Goal: Check status: Check status

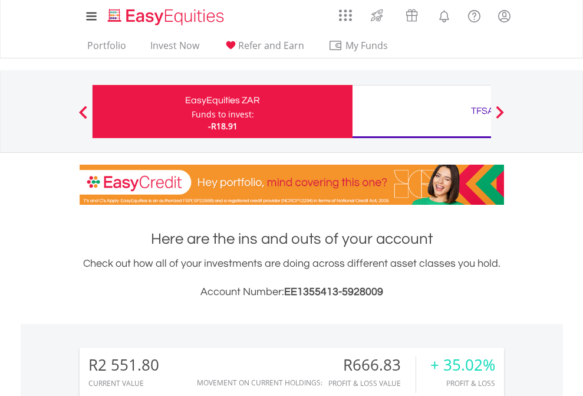
click at [192, 111] on div "Funds to invest:" at bounding box center [223, 114] width 62 height 12
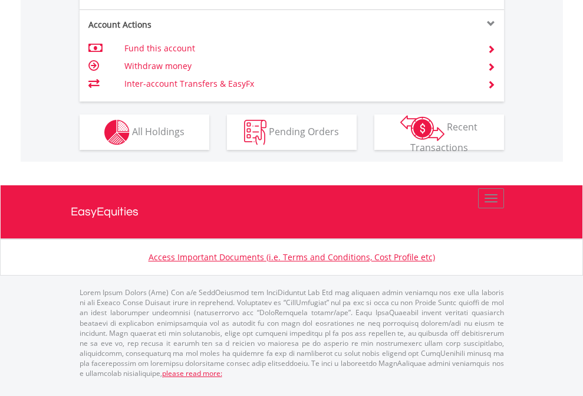
scroll to position [1130, 0]
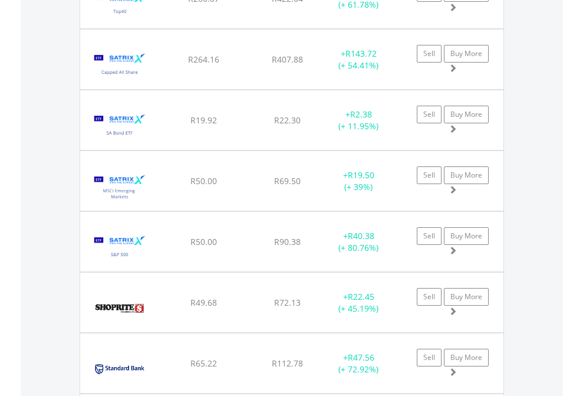
scroll to position [113, 185]
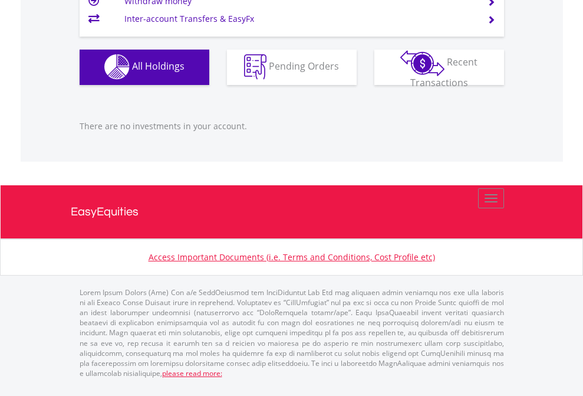
scroll to position [1167, 0]
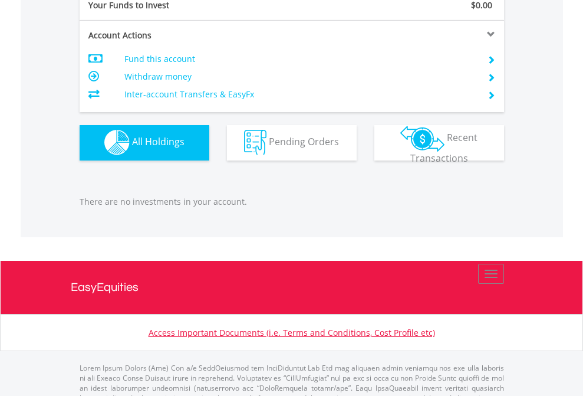
scroll to position [1167, 0]
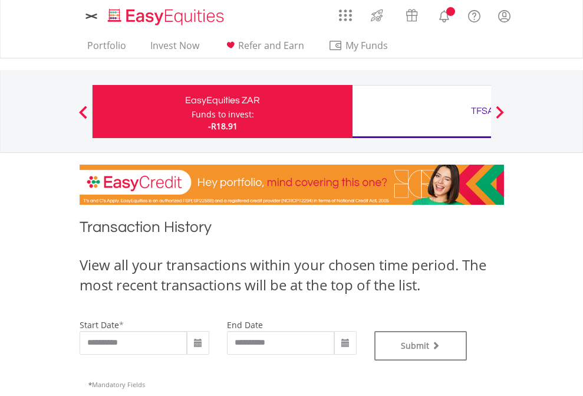
type input "**********"
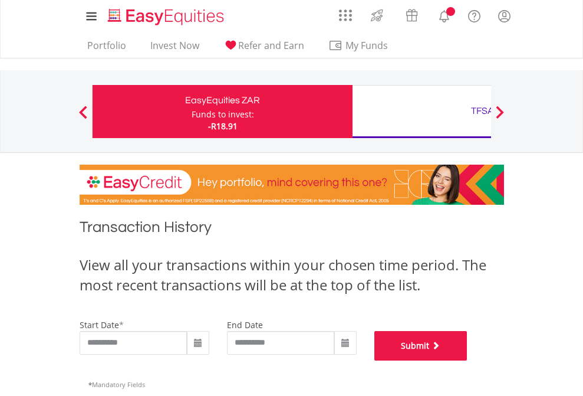
click at [467, 360] on button "Submit" at bounding box center [420, 345] width 93 height 29
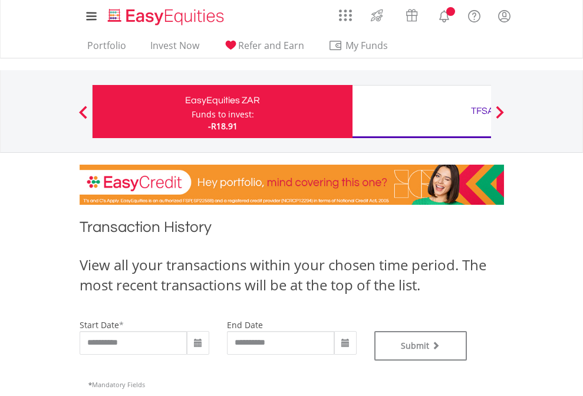
click at [422, 111] on div "TFSA" at bounding box center [483, 111] width 246 height 17
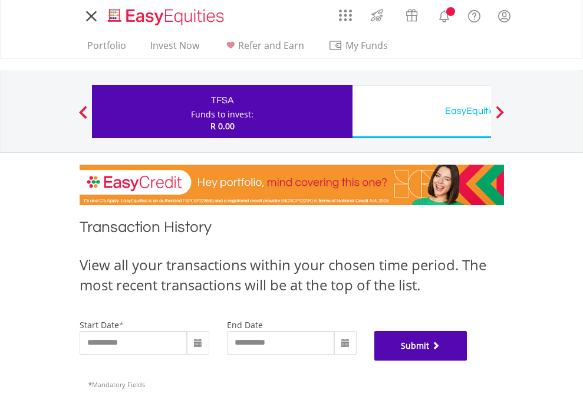
click at [467, 360] on button "Submit" at bounding box center [420, 345] width 93 height 29
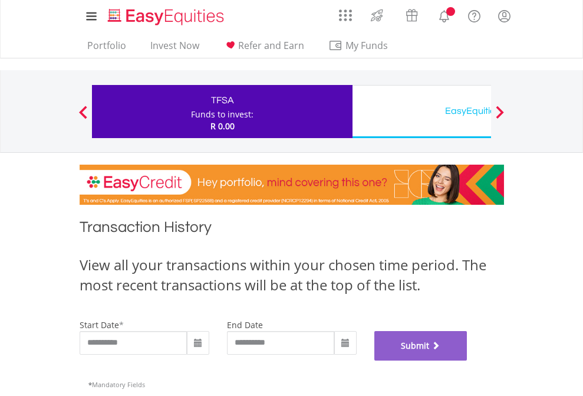
scroll to position [478, 0]
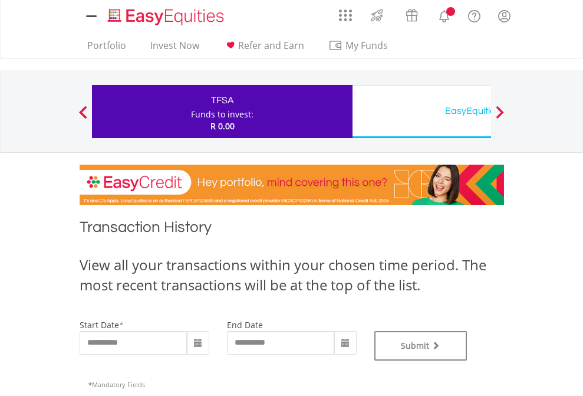
click at [422, 111] on div "EasyEquities USD" at bounding box center [483, 111] width 246 height 17
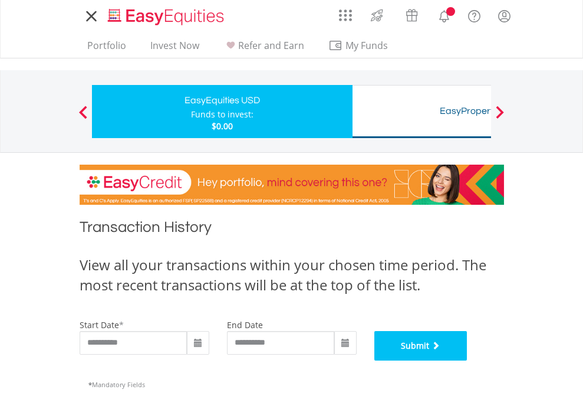
click at [467, 360] on button "Submit" at bounding box center [420, 345] width 93 height 29
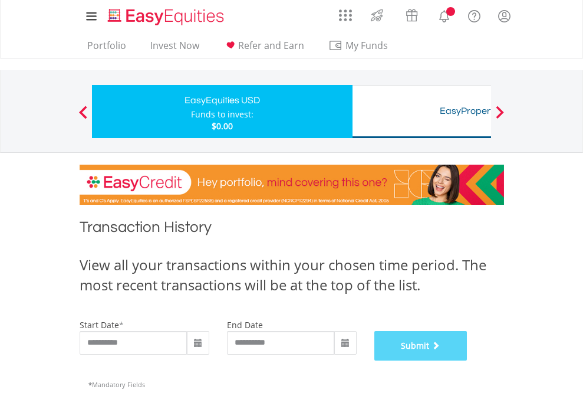
scroll to position [478, 0]
